Goal: Transaction & Acquisition: Obtain resource

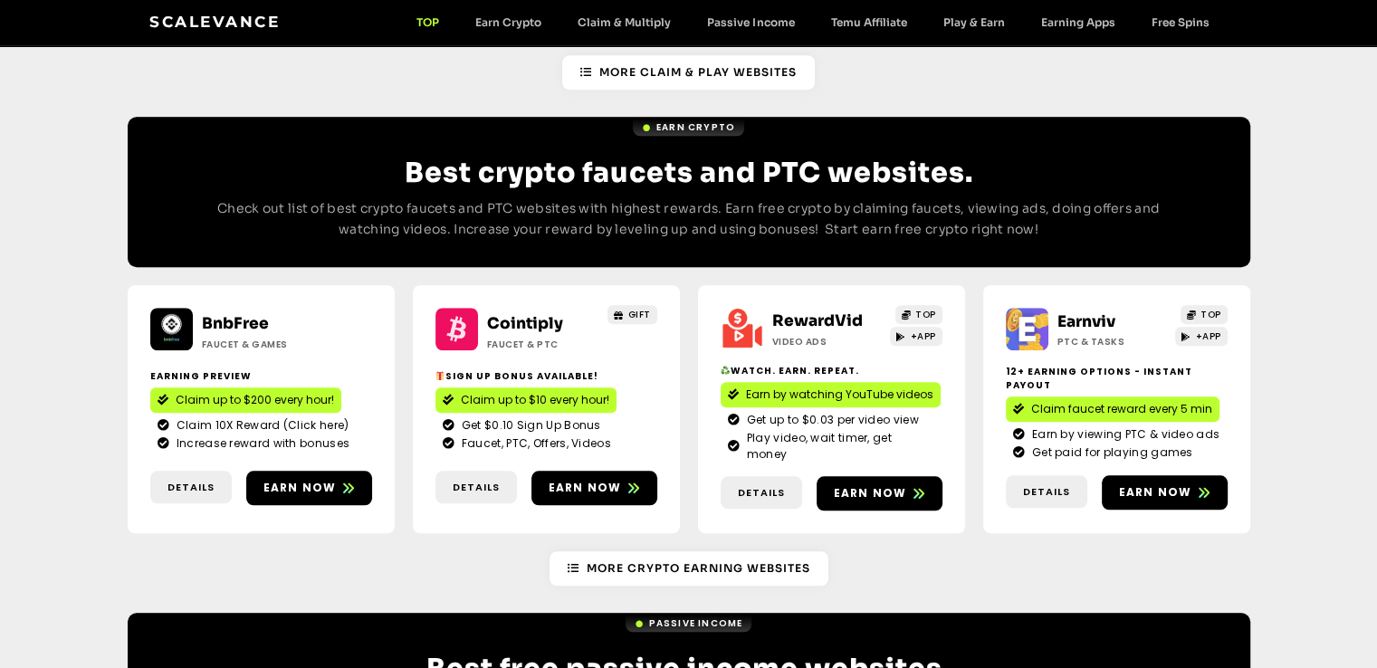
scroll to position [1539, 0]
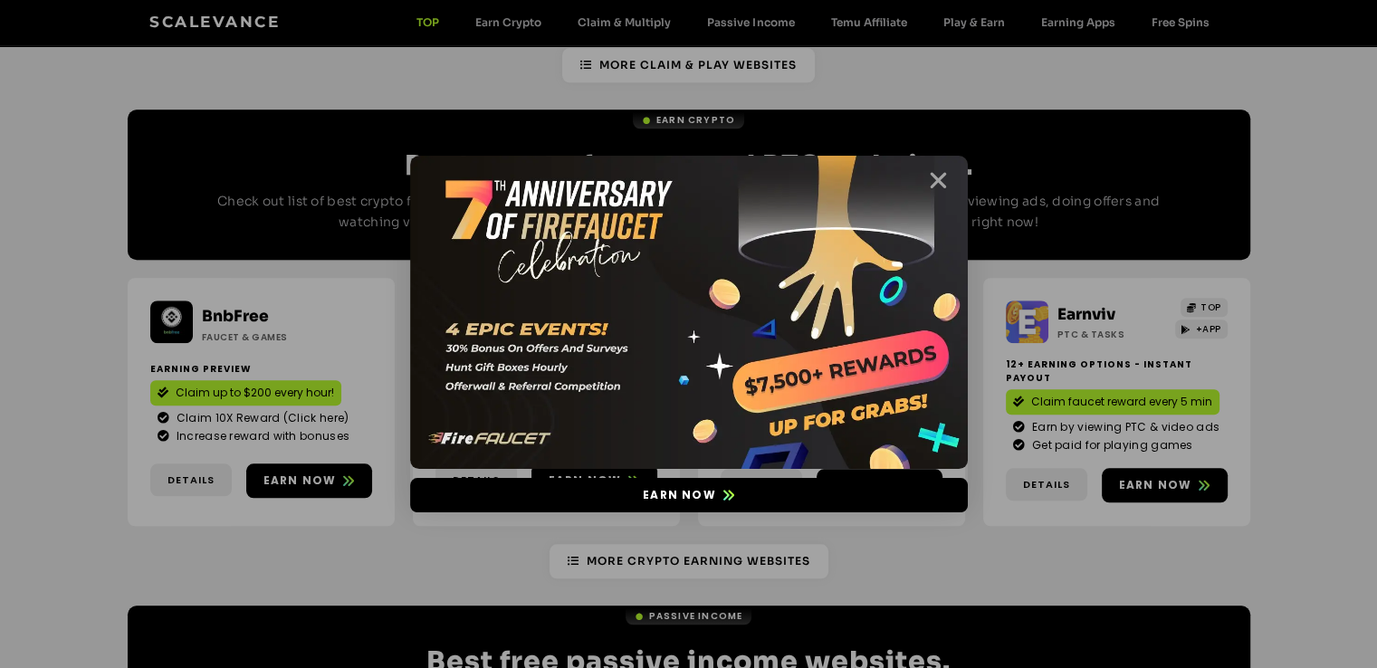
click at [943, 175] on icon "Close" at bounding box center [938, 180] width 23 height 23
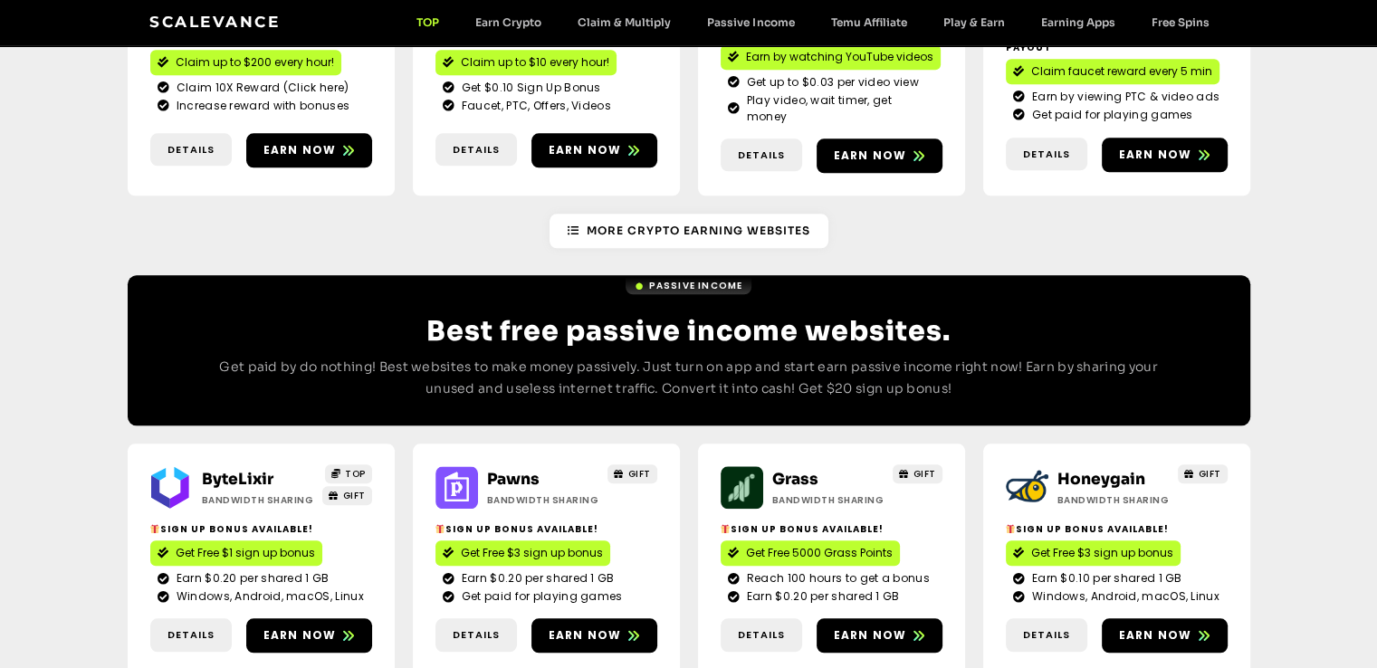
scroll to position [1901, 0]
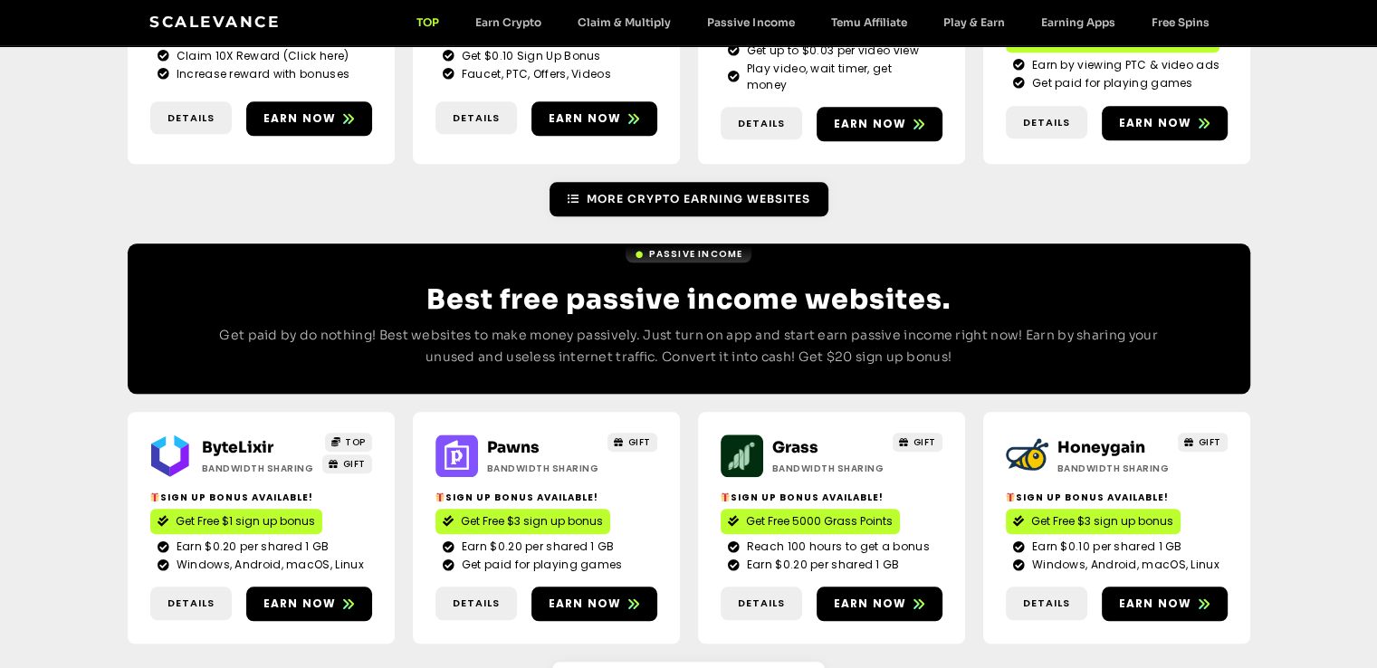
click at [576, 194] on icon at bounding box center [574, 199] width 12 height 11
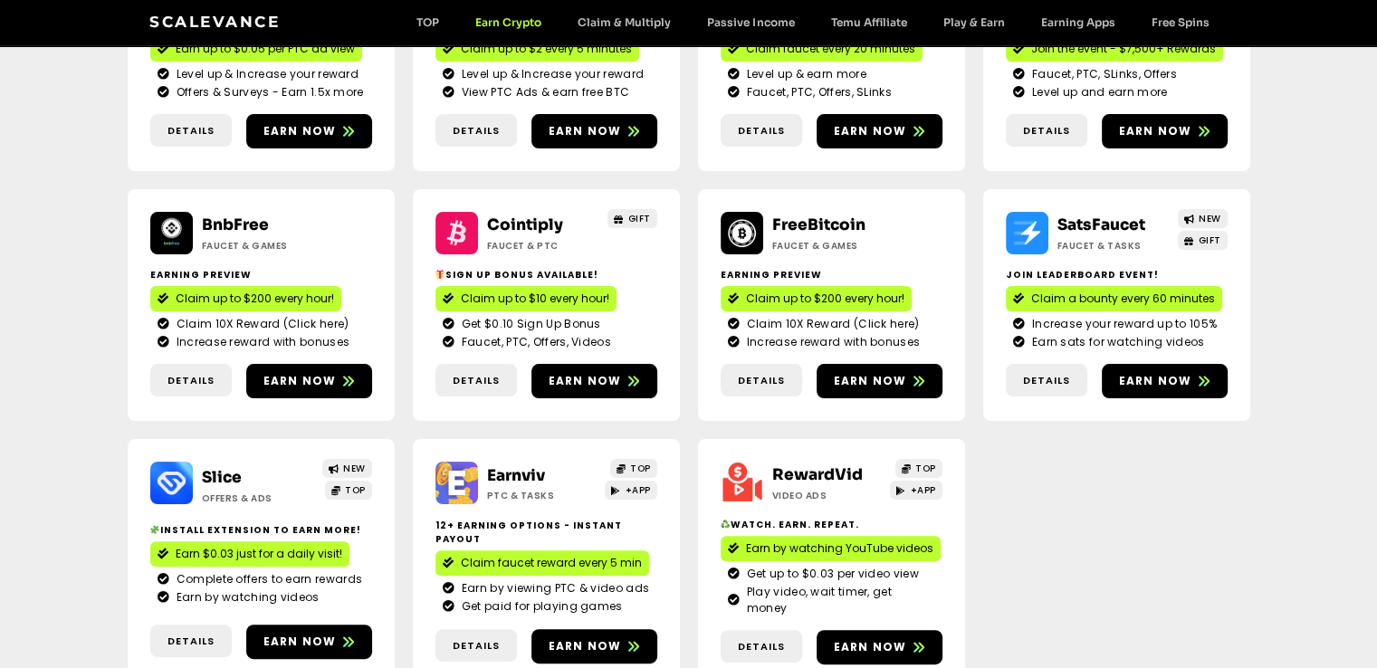
scroll to position [391, 0]
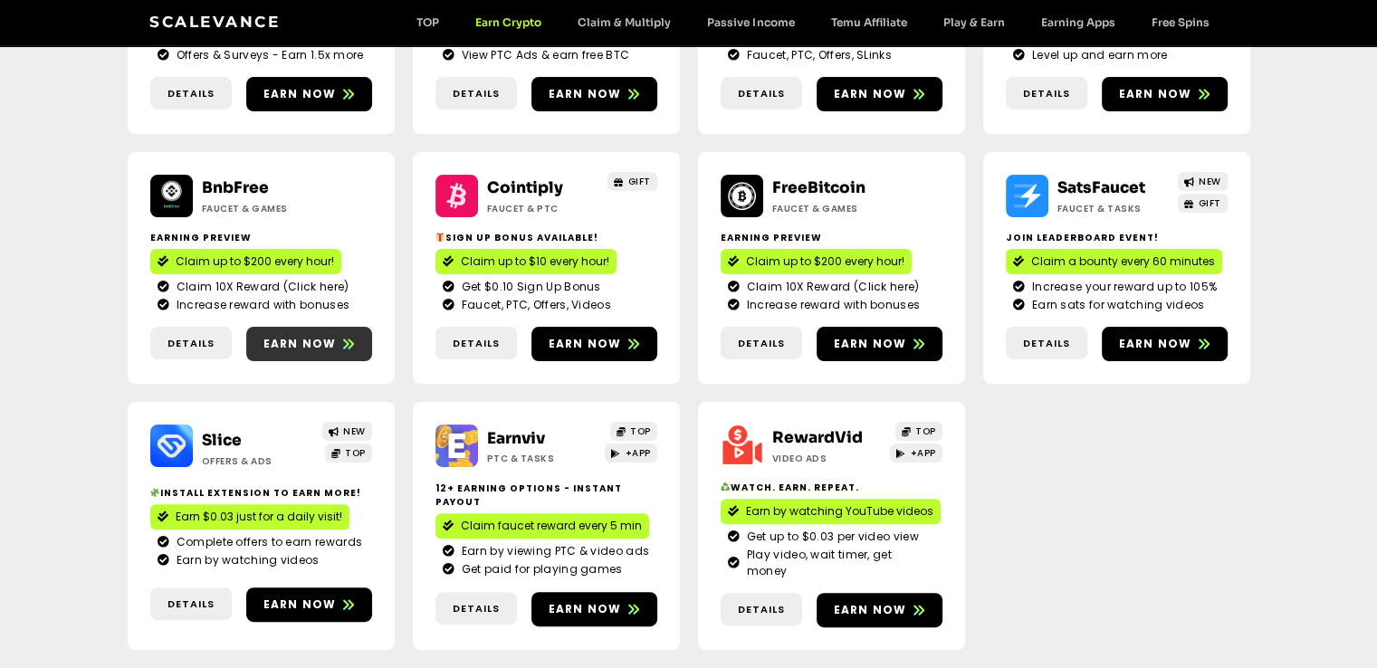
click at [313, 345] on span "Earn now" at bounding box center [299, 344] width 73 height 16
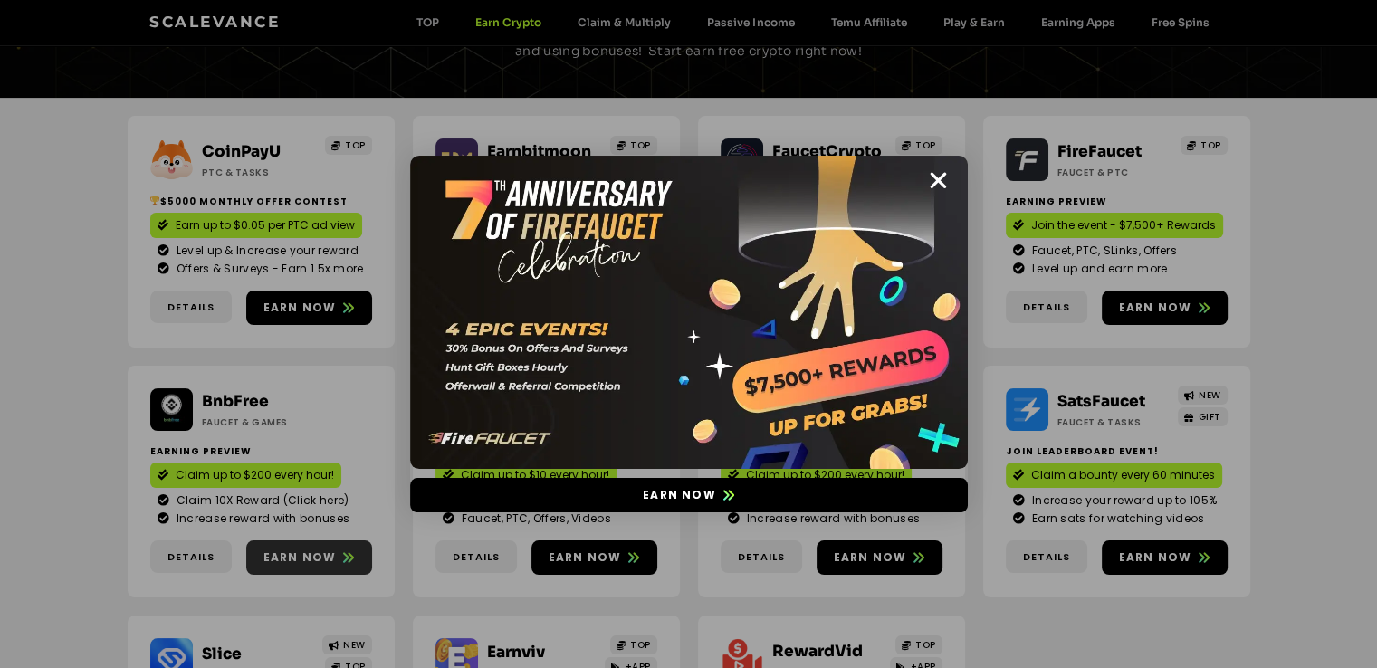
scroll to position [210, 0]
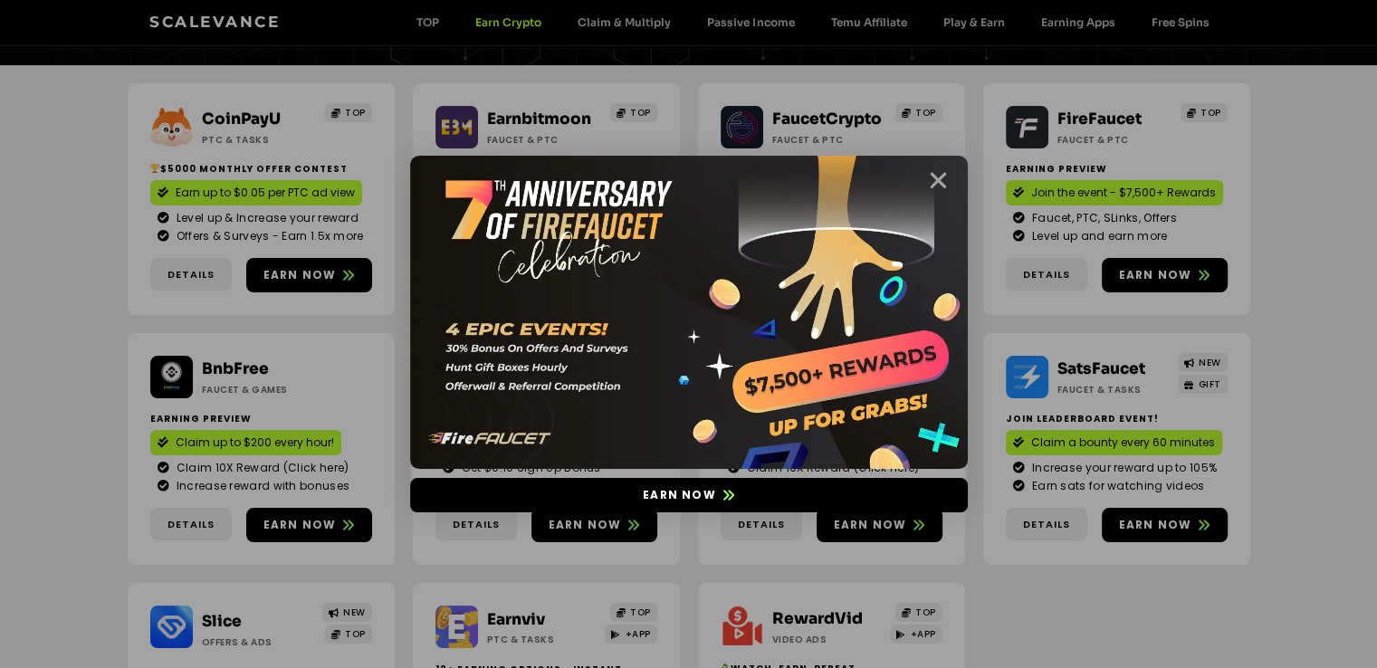
click at [936, 173] on icon "Close" at bounding box center [938, 180] width 23 height 23
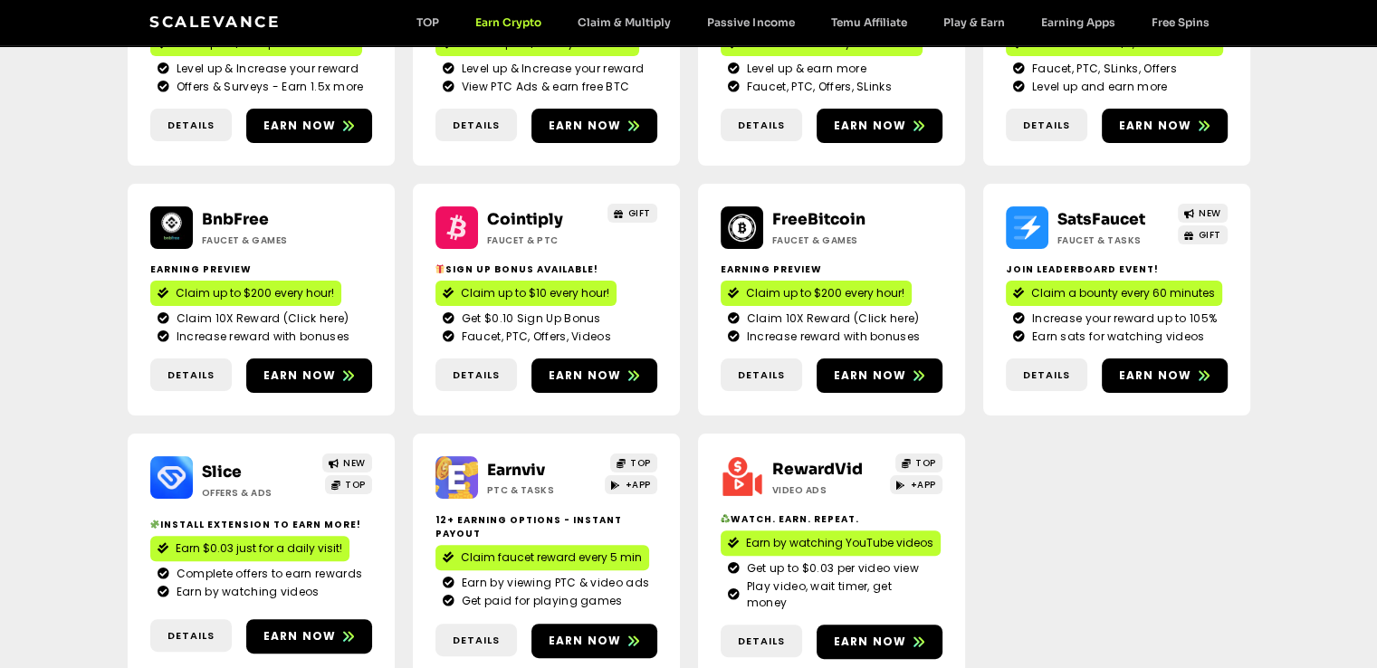
scroll to position [391, 0]
